Goal: Task Accomplishment & Management: Complete application form

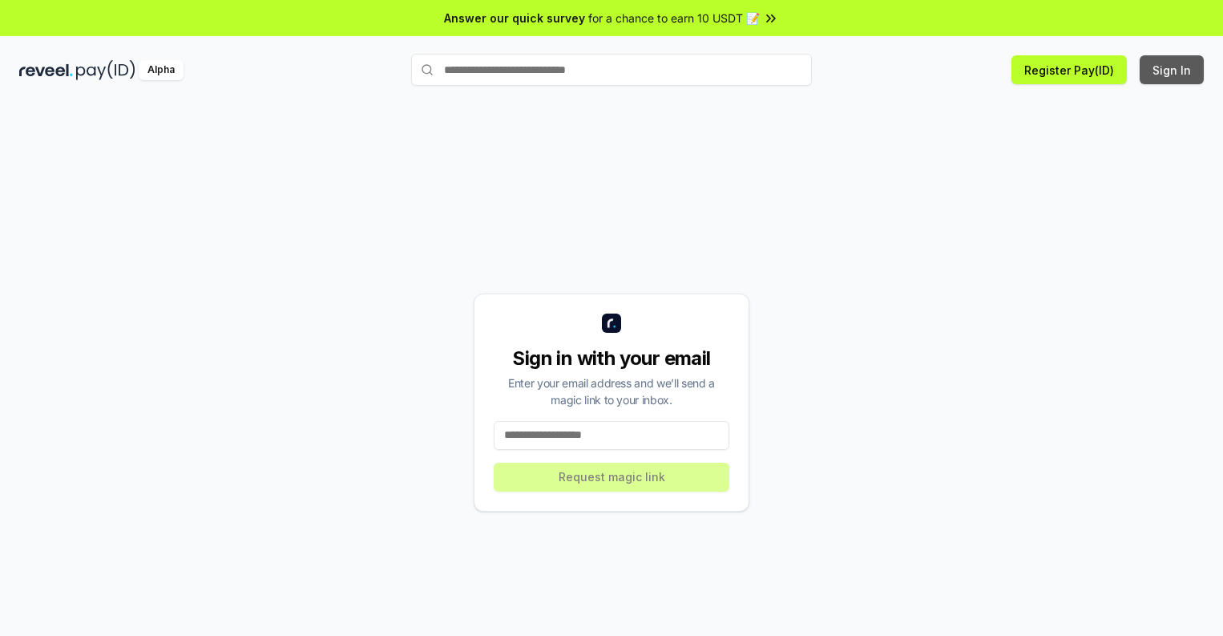
click at [1172, 70] on button "Sign In" at bounding box center [1172, 69] width 64 height 29
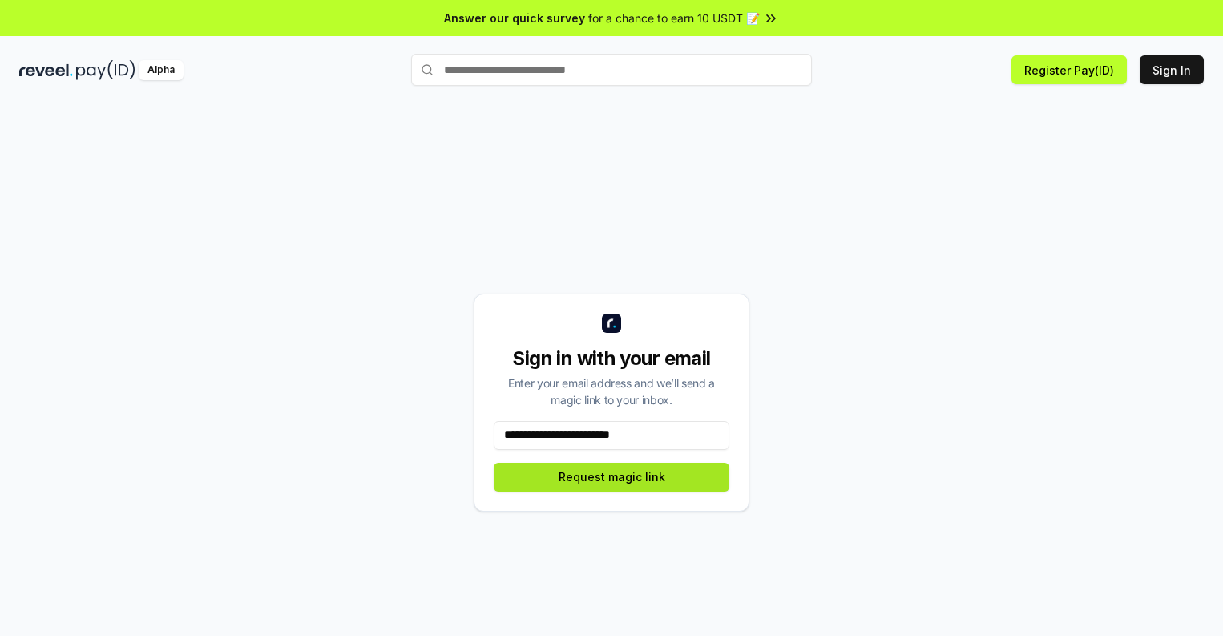
type input "**********"
click at [611, 476] on button "Request magic link" at bounding box center [612, 476] width 236 height 29
